Goal: Navigation & Orientation: Find specific page/section

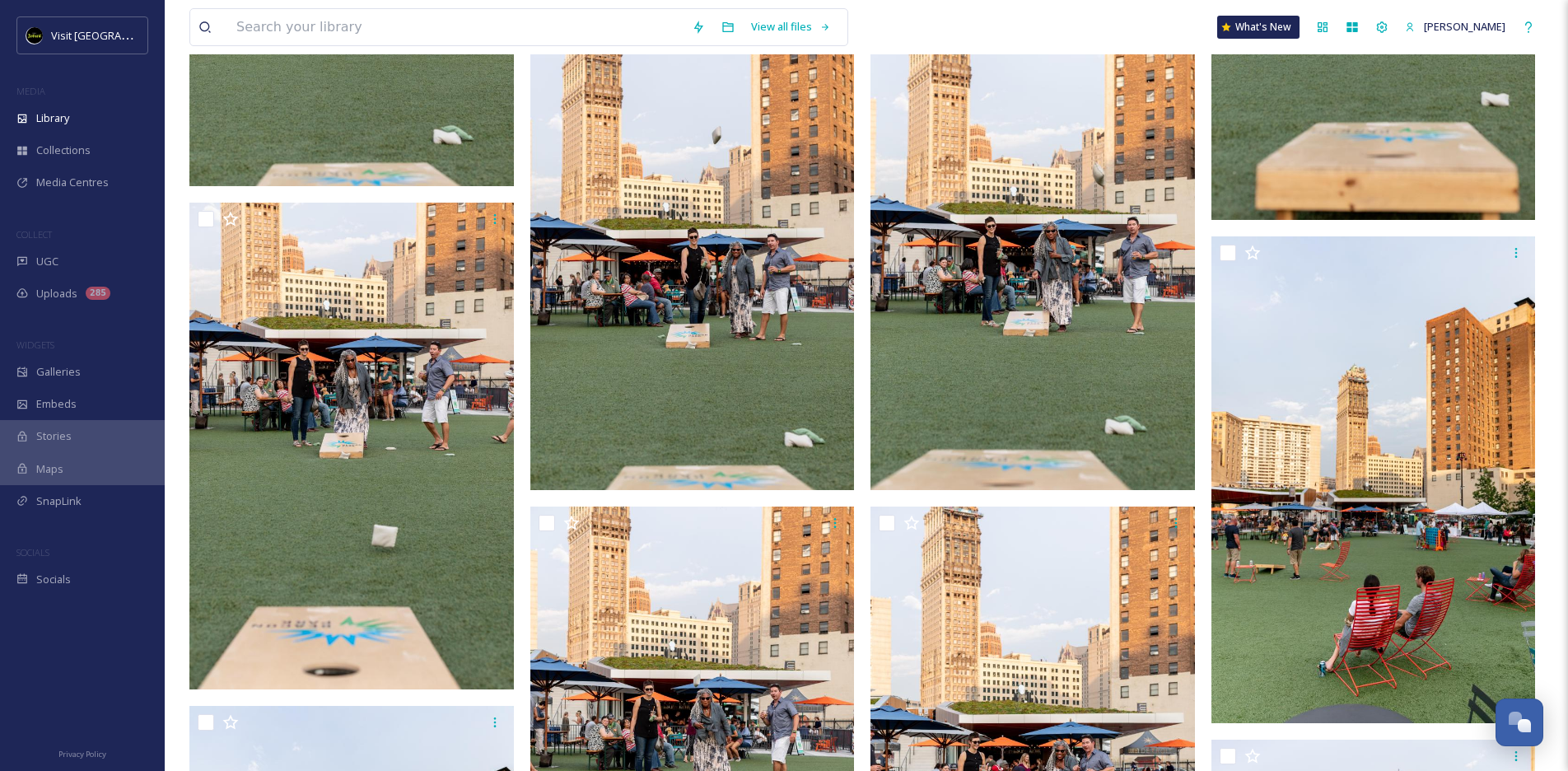
scroll to position [3504, 0]
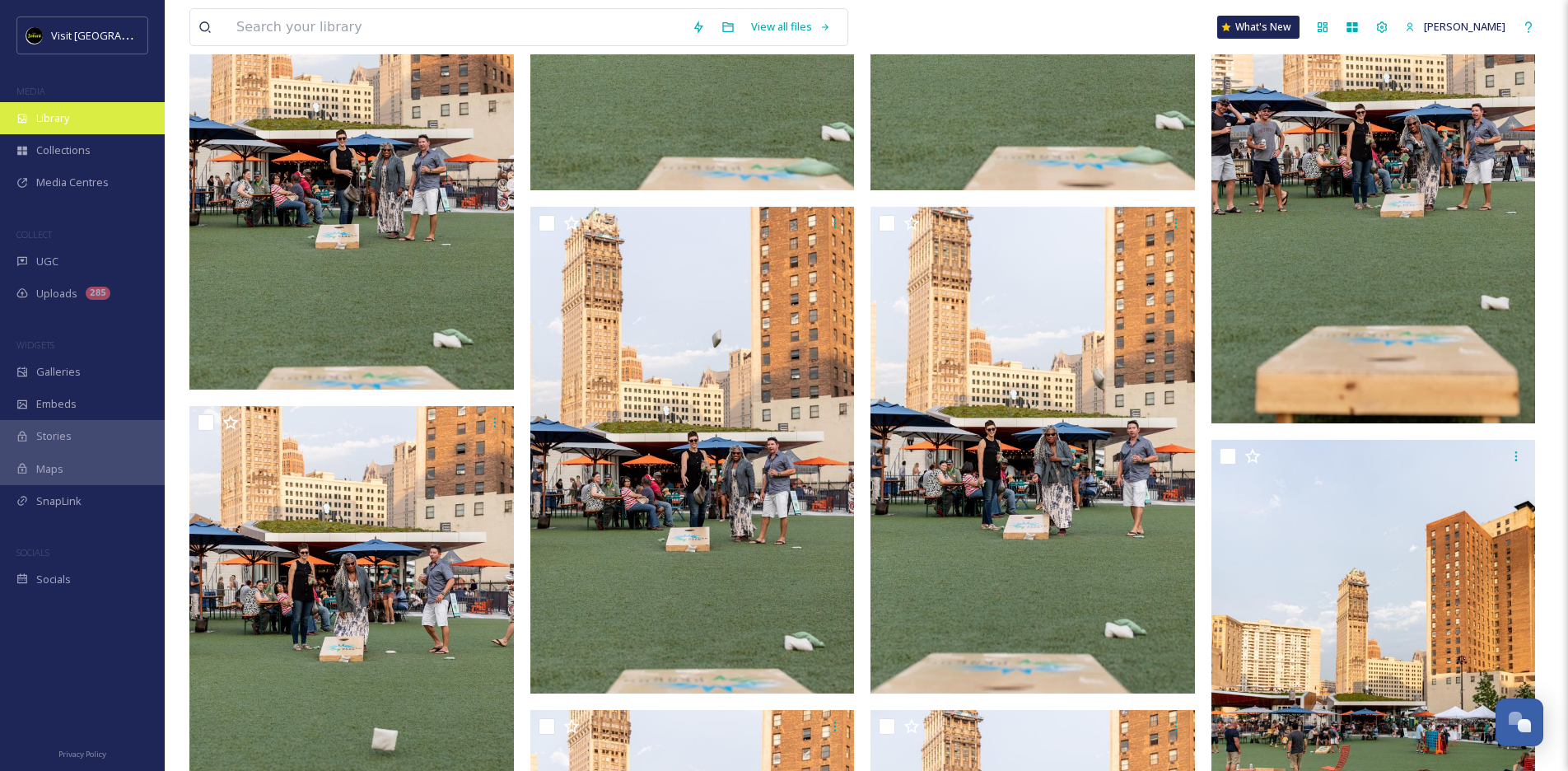
click at [51, 111] on span "Library" at bounding box center [53, 118] width 33 height 16
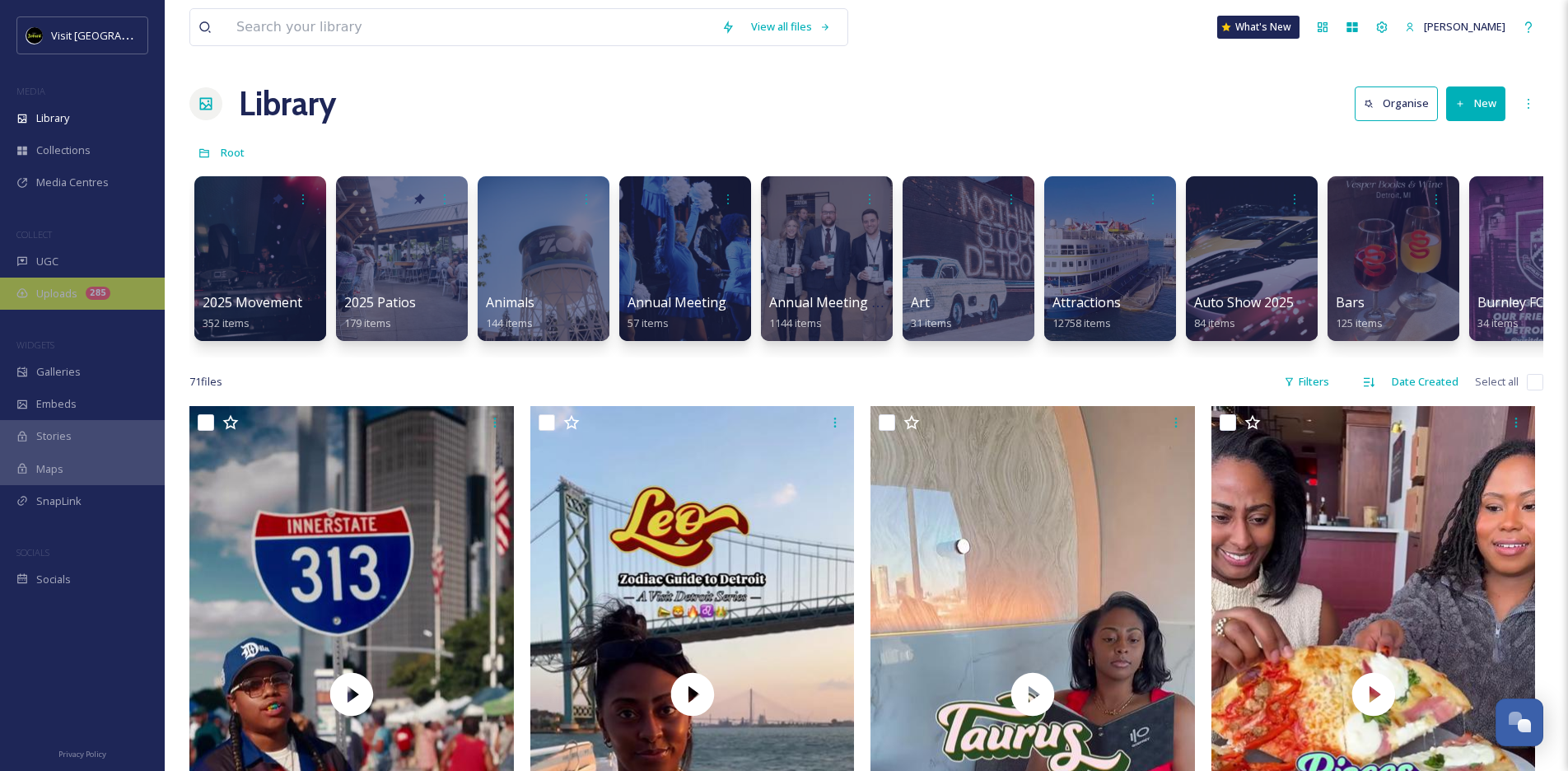
click at [59, 295] on span "Uploads" at bounding box center [57, 293] width 41 height 16
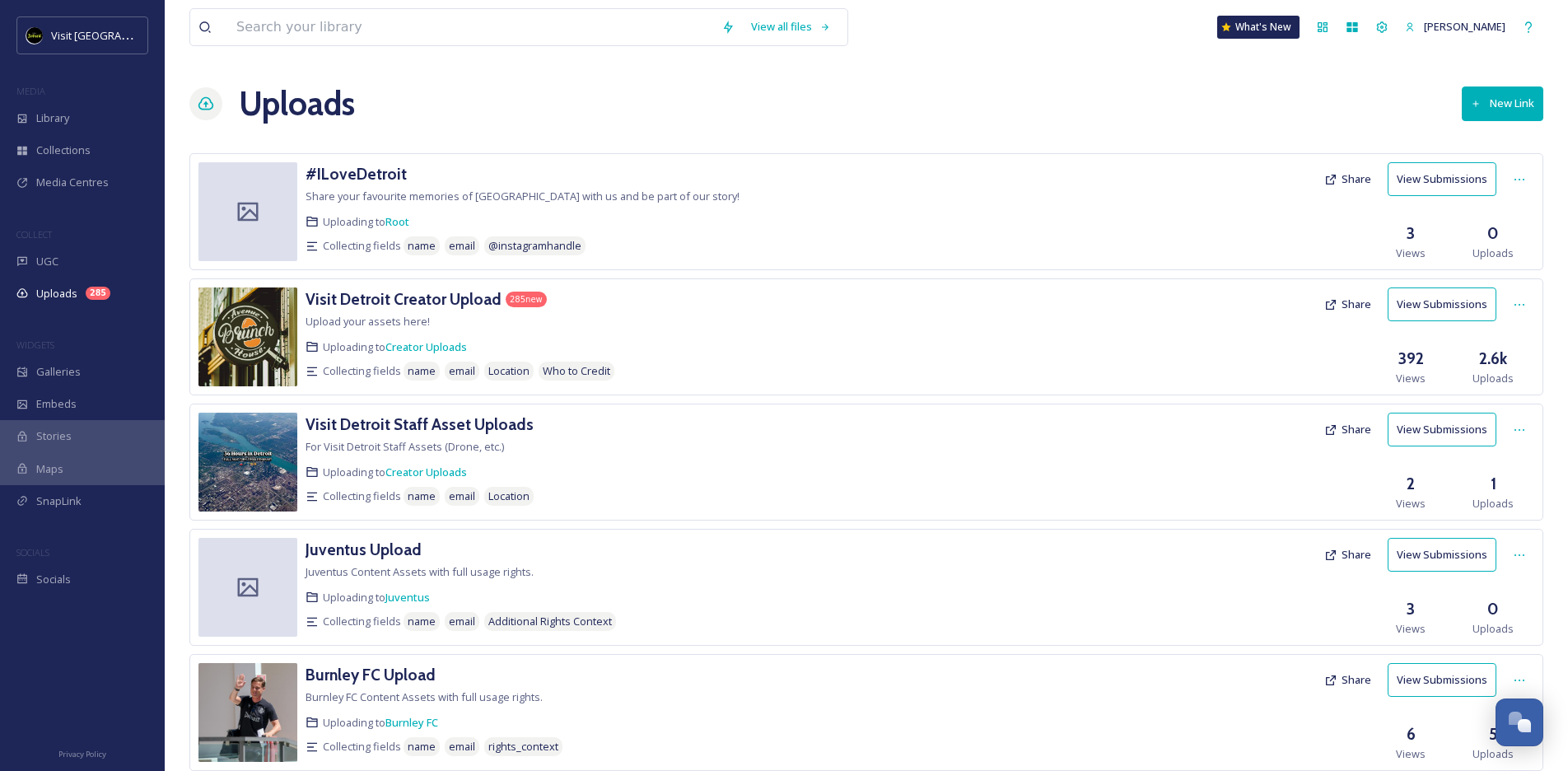
click at [386, 311] on div "Visit Detroit Creator Upload 285 new Upload your assets here! Uploading to Crea…" at bounding box center [638, 336] width 668 height 99
click at [385, 305] on h3 "Visit Detroit Creator Upload" at bounding box center [403, 299] width 196 height 20
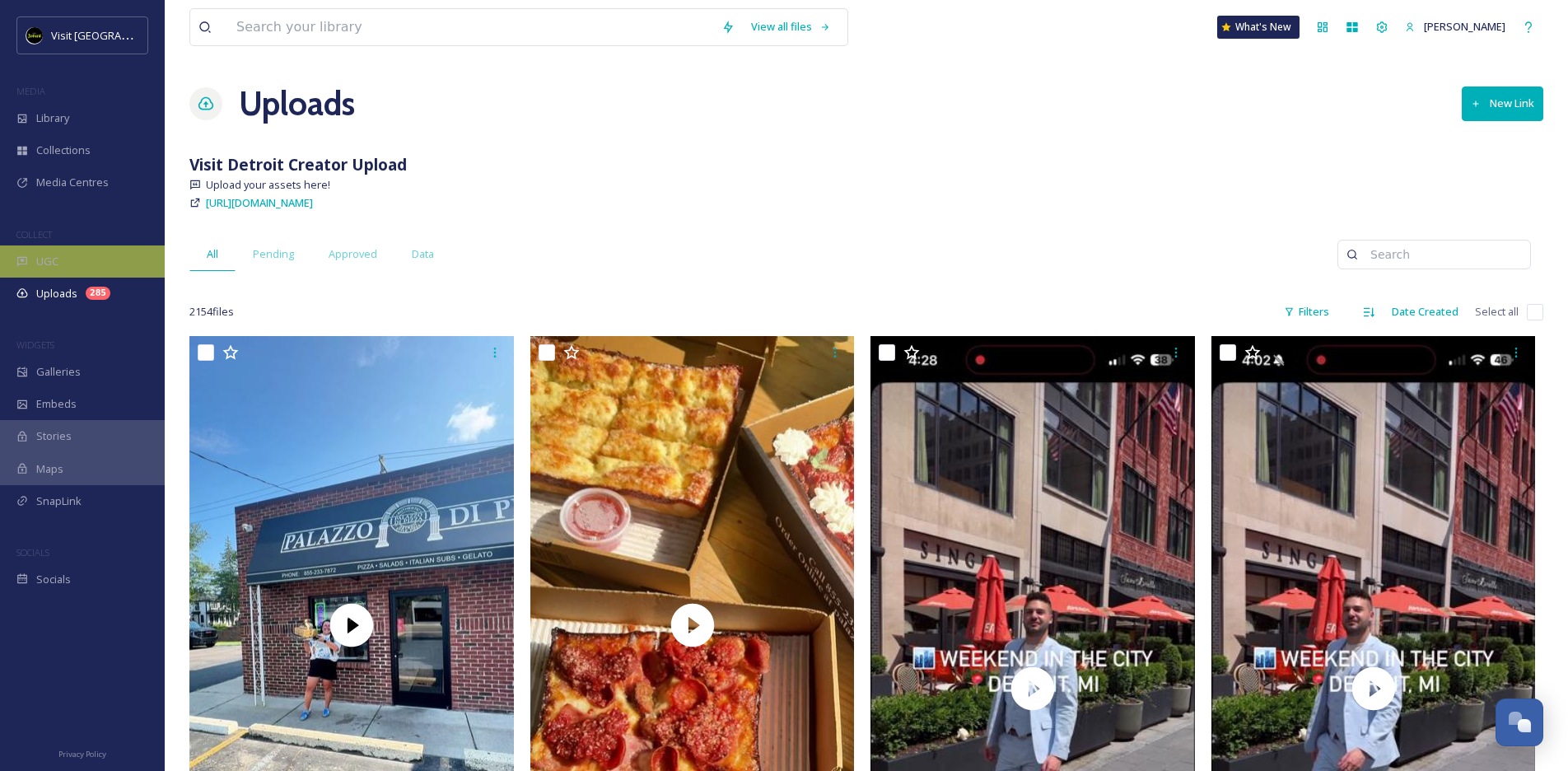
click at [64, 259] on div "UGC" at bounding box center [82, 261] width 164 height 32
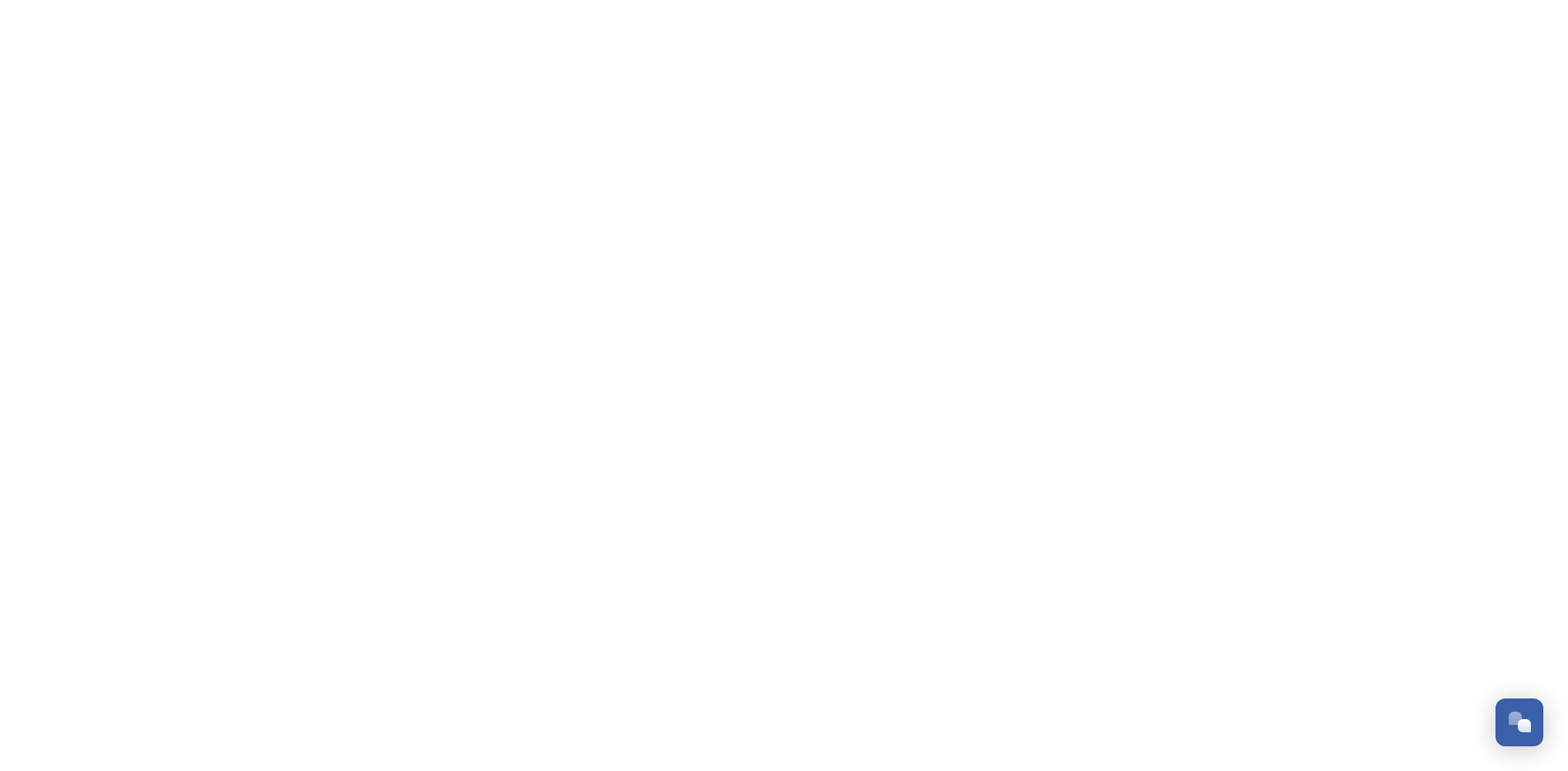
scroll to position [1645, 0]
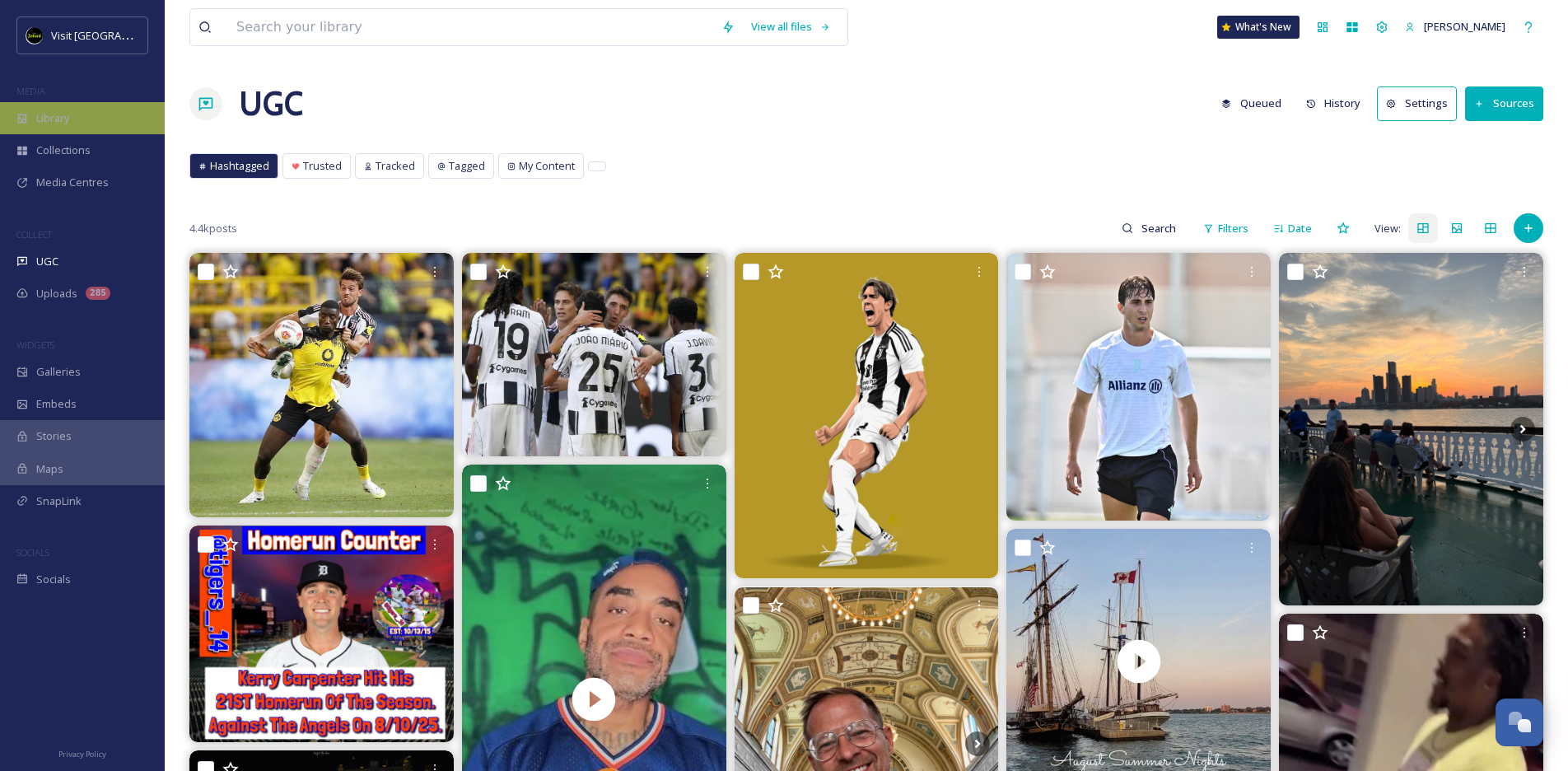
click at [80, 124] on div "Library" at bounding box center [82, 118] width 164 height 32
